Goal: Task Accomplishment & Management: Manage account settings

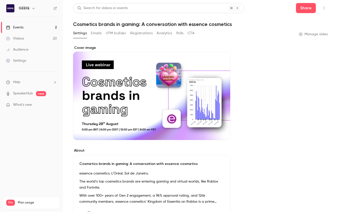
click at [35, 38] on link "Videos 20" at bounding box center [31, 38] width 63 height 11
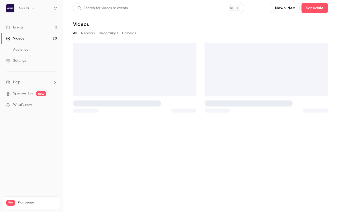
click at [35, 28] on link "Events 2" at bounding box center [31, 27] width 63 height 11
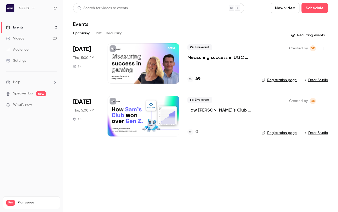
click at [205, 111] on p "How [PERSON_NAME]’s Club won over Gen Z & Alpha" at bounding box center [220, 110] width 66 height 6
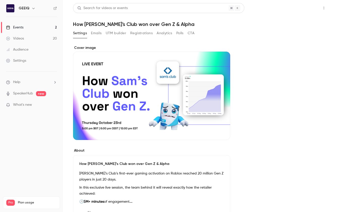
click at [241, 10] on button "Share" at bounding box center [306, 8] width 20 height 10
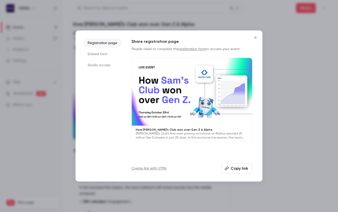
click at [230, 165] on button "Copy link" at bounding box center [236, 168] width 31 height 10
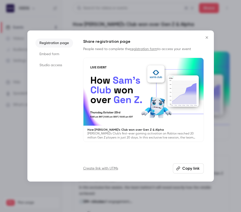
drag, startPoint x: 206, startPoint y: 42, endPoint x: 207, endPoint y: 37, distance: 4.9
click at [206, 41] on button "Close" at bounding box center [207, 37] width 10 height 10
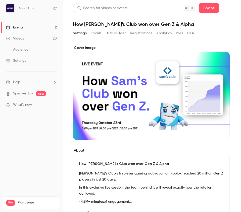
click at [207, 37] on div "Settings Emails UTM builder Registrations Analytics Polls CTA" at bounding box center [152, 34] width 158 height 10
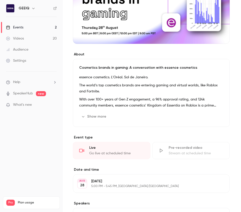
scroll to position [103, 0]
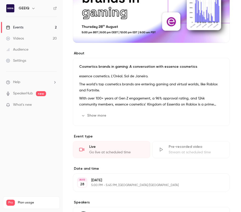
click at [31, 25] on link "Events 2" at bounding box center [31, 27] width 63 height 11
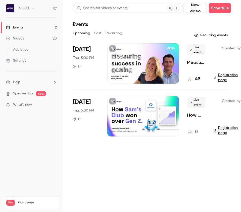
click at [198, 63] on p "Measuring success in UGC gaming" at bounding box center [196, 62] width 19 height 6
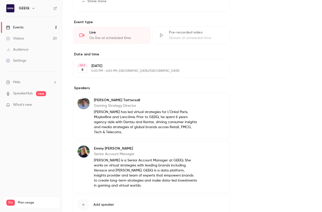
scroll to position [215, 0]
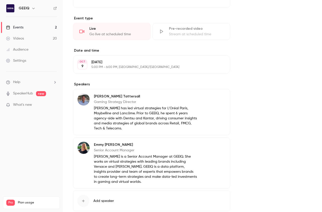
drag, startPoint x: 240, startPoint y: 116, endPoint x: 225, endPoint y: 115, distance: 15.1
click at [231, 115] on div "About Measuring success in UGC gaming How do you really measure success in gami…" at bounding box center [192, 34] width 239 height 409
click at [216, 96] on button "Edit" at bounding box center [216, 97] width 18 height 8
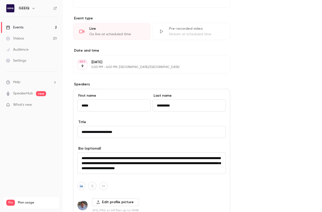
click at [103, 132] on input "**********" at bounding box center [151, 132] width 149 height 12
type input "**********"
click at [241, 167] on div "**********" at bounding box center [192, 84] width 239 height 509
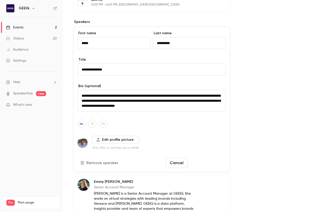
click at [213, 165] on button "Save changes" at bounding box center [208, 163] width 36 height 10
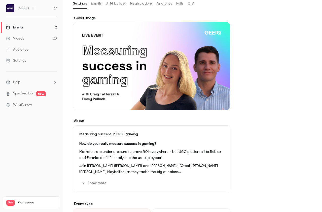
scroll to position [6, 0]
